Goal: Information Seeking & Learning: Learn about a topic

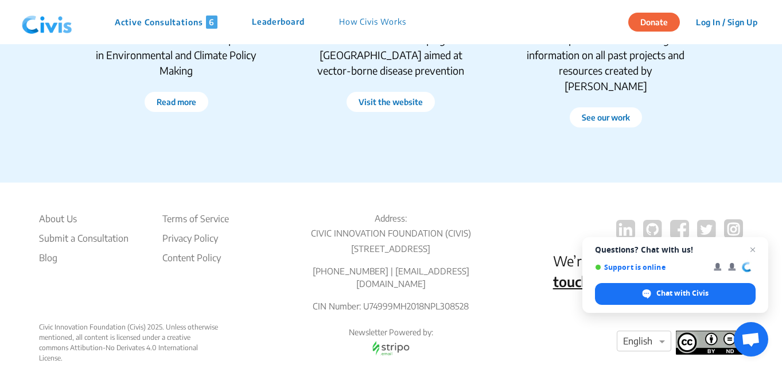
scroll to position [2308, 0]
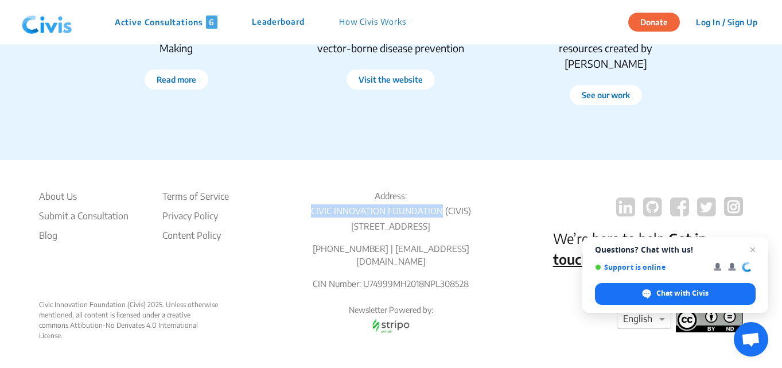
drag, startPoint x: 313, startPoint y: 190, endPoint x: 441, endPoint y: 194, distance: 128.6
click at [441, 204] on p "CIVIC INNOVATION FOUNDATION (CIVIS)" at bounding box center [391, 210] width 190 height 13
drag, startPoint x: 437, startPoint y: 195, endPoint x: 461, endPoint y: 87, distance: 111.2
click at [464, 99] on div "#ChooMacchar Civis’ Public Health Campaign in Mumbai aimed at vector-borne dise…" at bounding box center [390, 45] width 215 height 155
drag, startPoint x: 330, startPoint y: 258, endPoint x: 391, endPoint y: 254, distance: 60.9
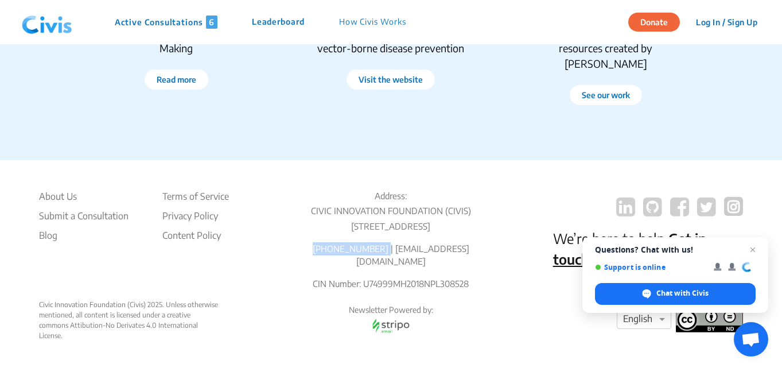
click at [391, 254] on p "[PHONE_NUMBER] | [EMAIL_ADDRESS][DOMAIN_NAME]" at bounding box center [391, 255] width 190 height 26
copy p "+91-8976926914"
drag, startPoint x: 395, startPoint y: 258, endPoint x: 454, endPoint y: 260, distance: 58.6
click at [454, 260] on p "[PHONE_NUMBER] | [EMAIL_ADDRESS][DOMAIN_NAME]" at bounding box center [391, 255] width 190 height 26
copy p "info@civis.vote"
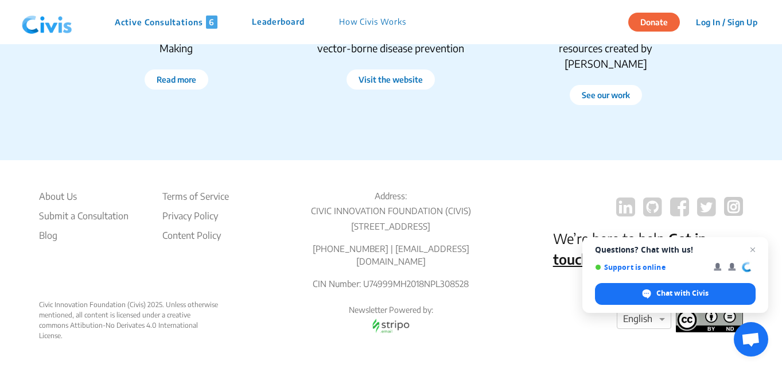
click at [390, 137] on section "RESOURCES AND SPECIAL PROJECTS ‘Climate Voices’ A Handbook on Citizen Participa…" at bounding box center [391, 31] width 782 height 258
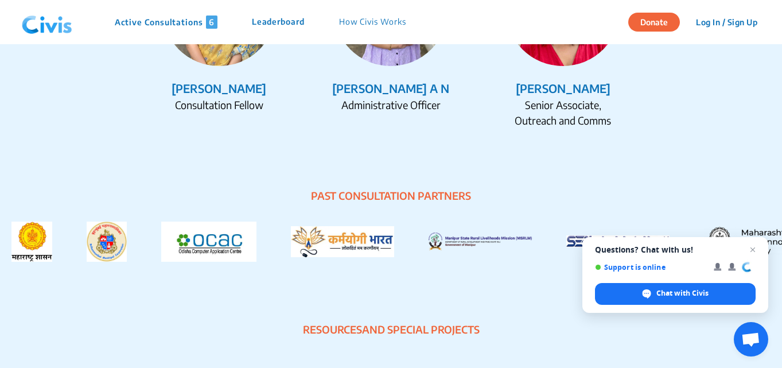
scroll to position [2078, 0]
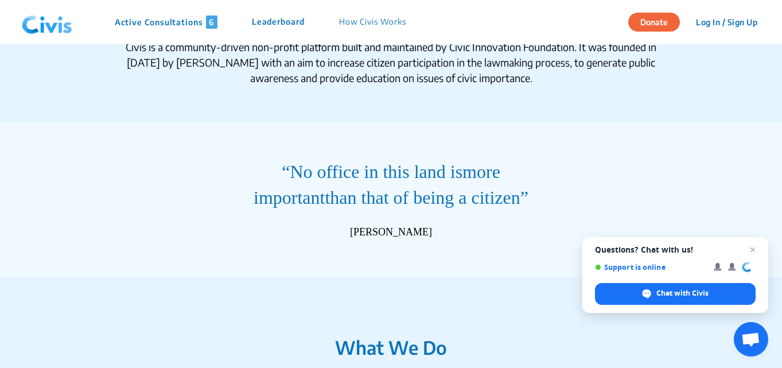
scroll to position [0, 0]
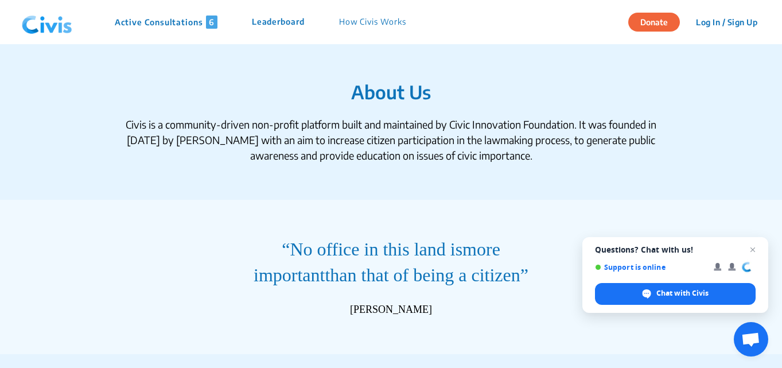
click at [389, 5] on nav "Active Consultations 6 Leaderboard How Civis Works Donate Log In / Sign Up Sign…" at bounding box center [391, 22] width 782 height 44
click at [378, 17] on p "How Civis Works" at bounding box center [372, 21] width 67 height 13
